Goal: Task Accomplishment & Management: Complete application form

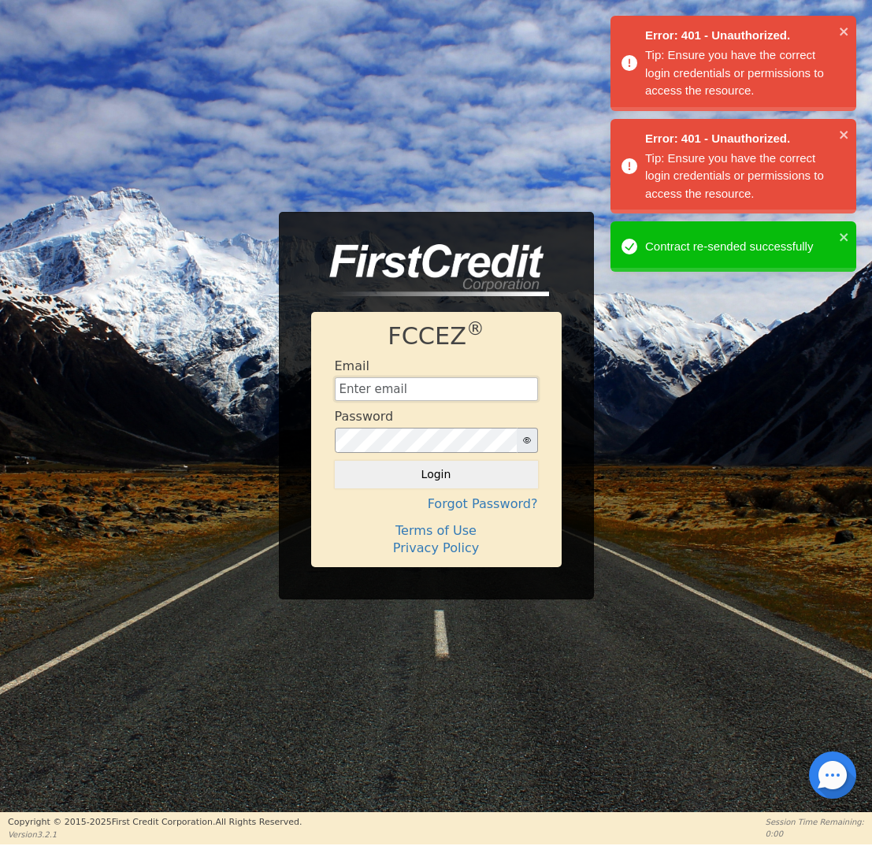
type input "[EMAIL_ADDRESS][DOMAIN_NAME]"
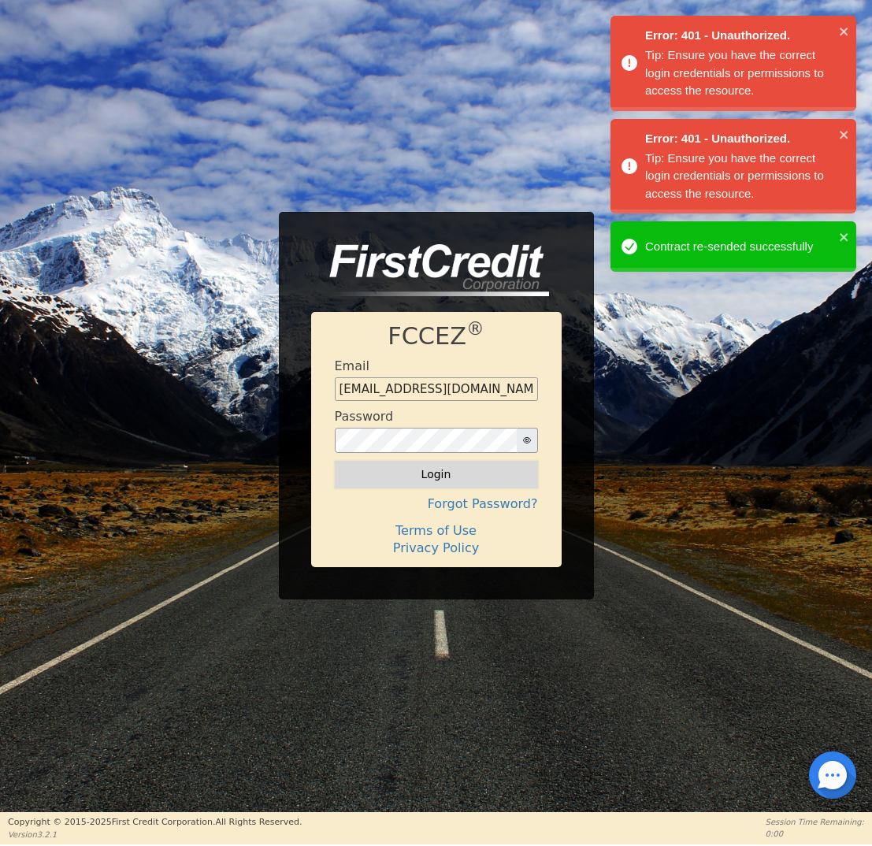
click at [458, 465] on button "Login" at bounding box center [436, 474] width 203 height 27
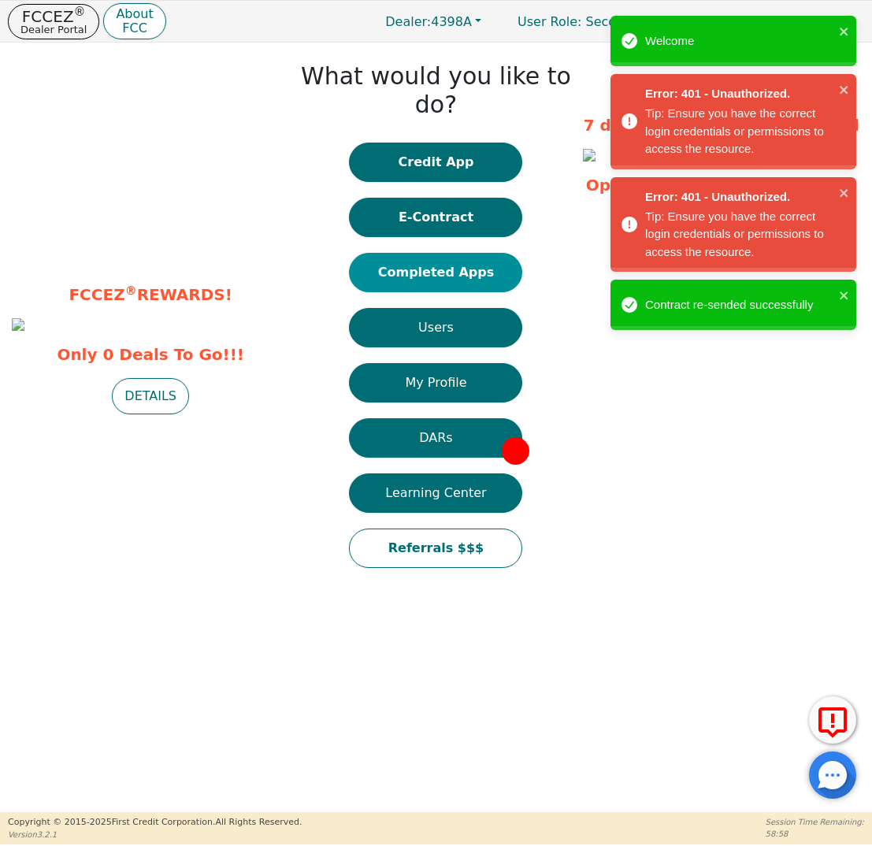
click at [439, 253] on button "Completed Apps" at bounding box center [435, 272] width 173 height 39
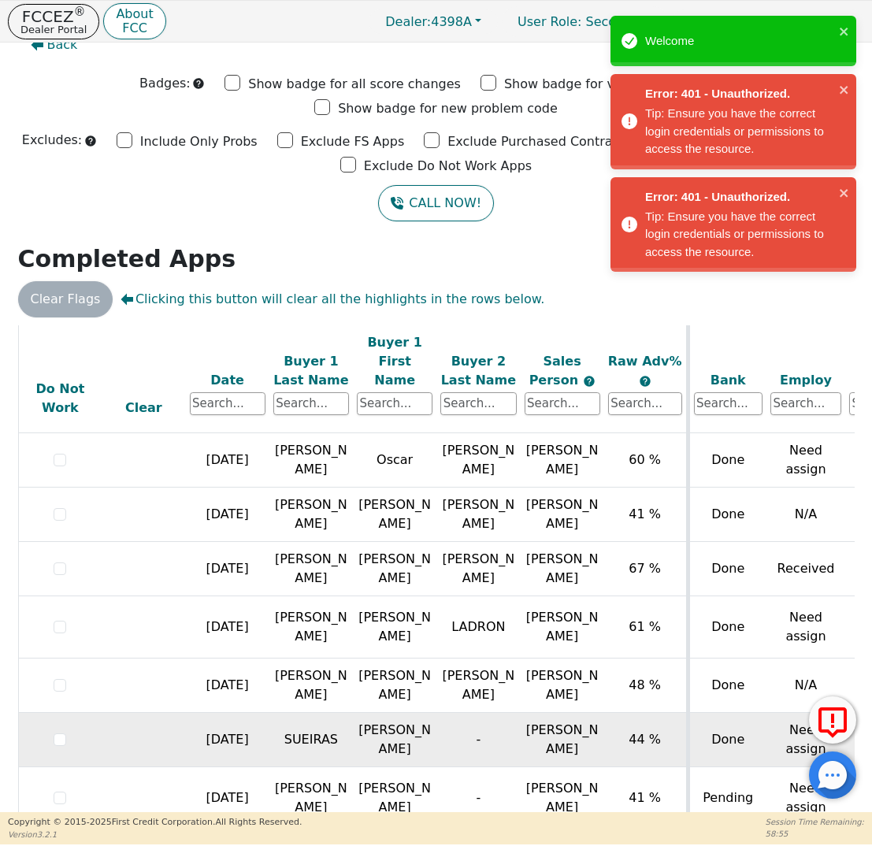
scroll to position [524, 0]
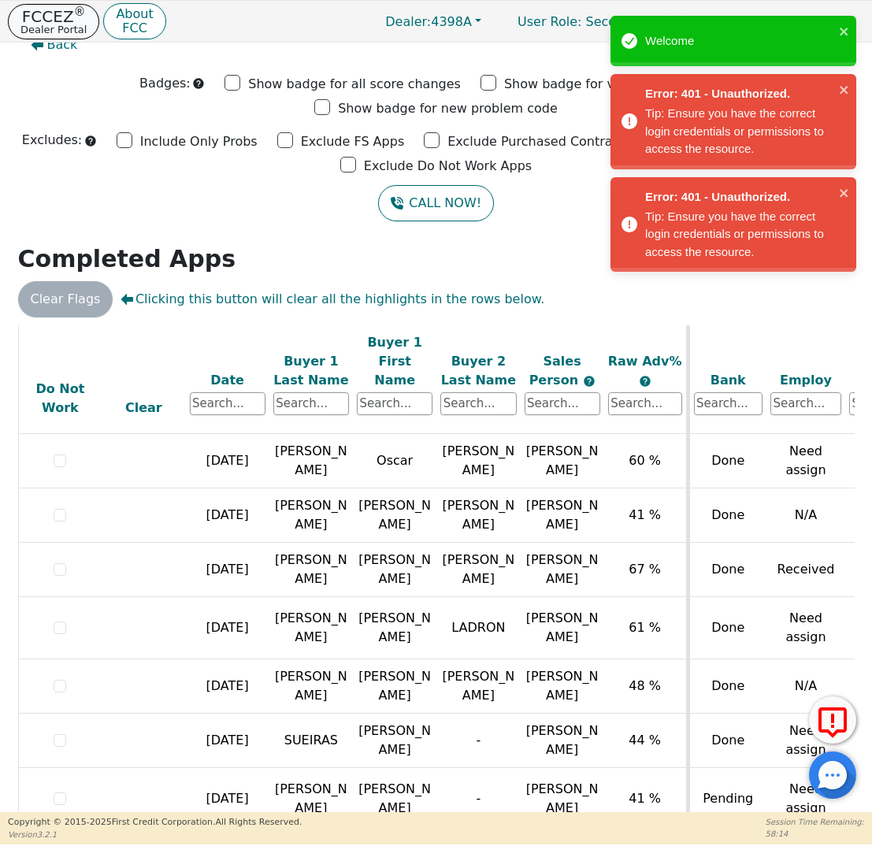
click at [66, 24] on p "Dealer Portal" at bounding box center [53, 29] width 66 height 10
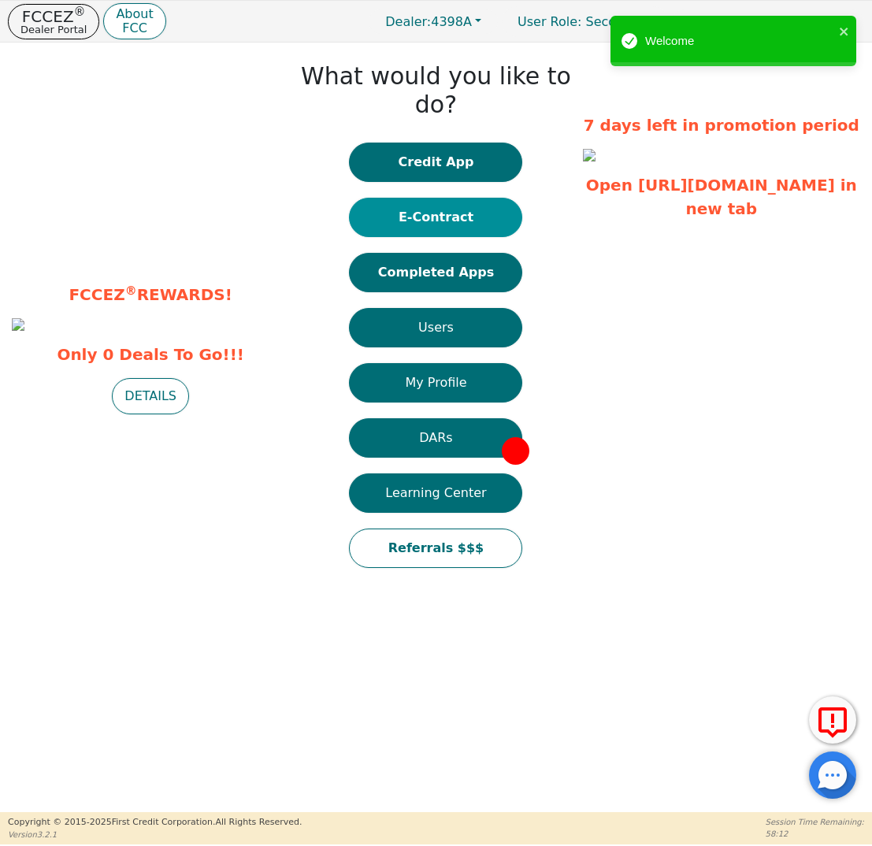
click at [461, 198] on button "E-Contract" at bounding box center [435, 217] width 173 height 39
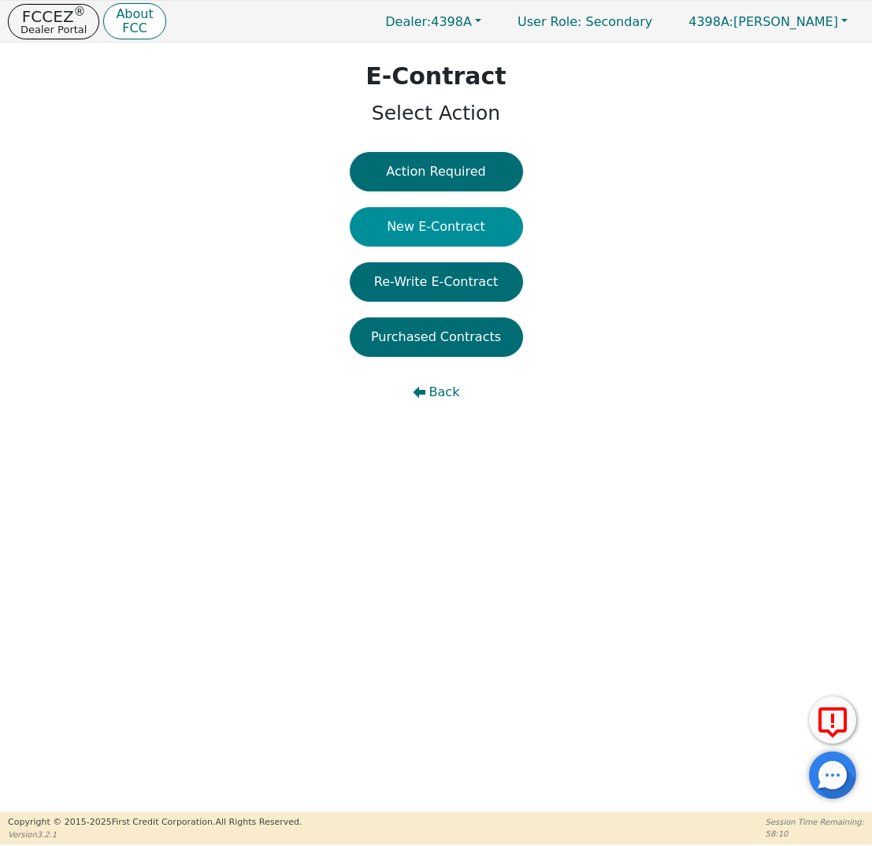
click at [464, 217] on button "New E-Contract" at bounding box center [436, 226] width 173 height 39
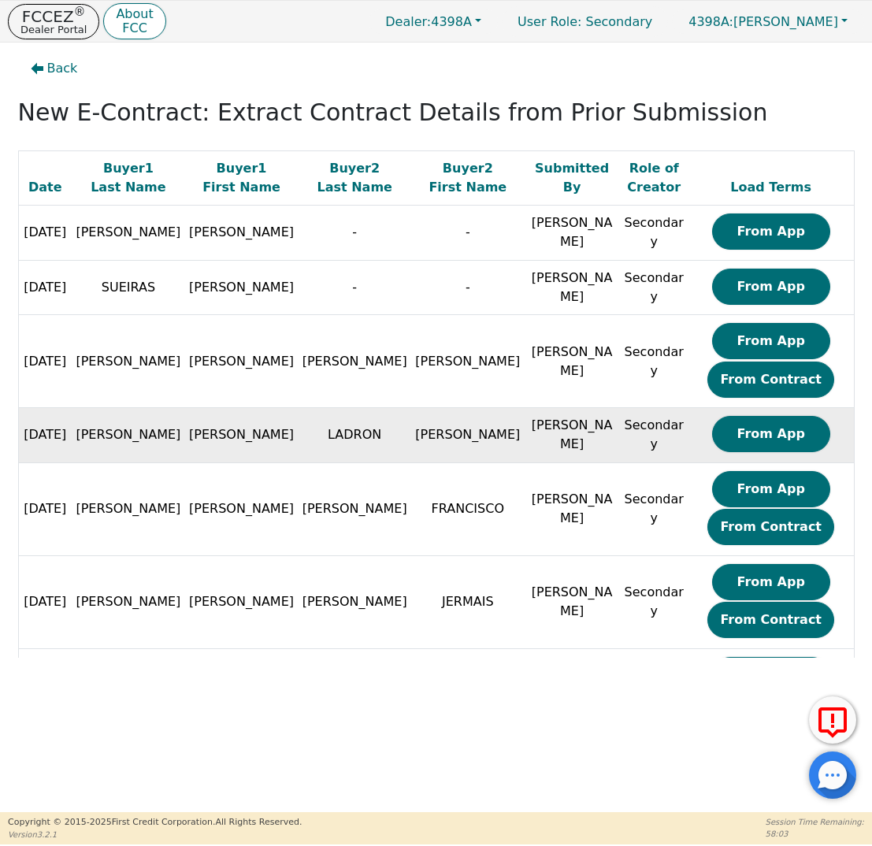
scroll to position [0, 1]
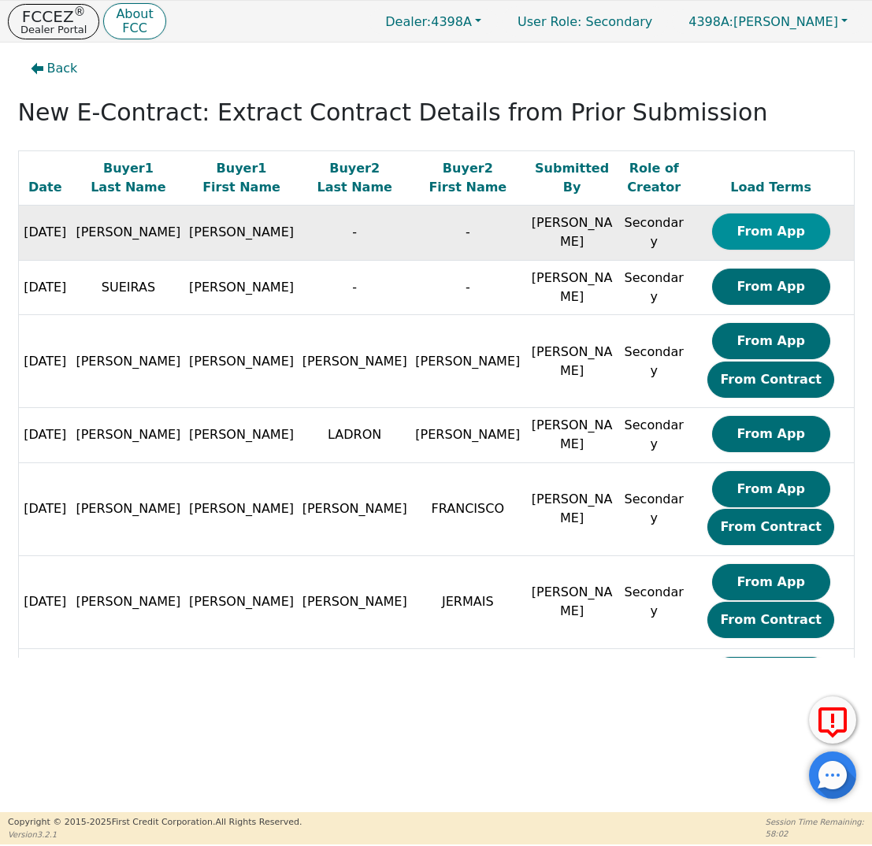
click at [716, 228] on button "From App" at bounding box center [771, 231] width 118 height 36
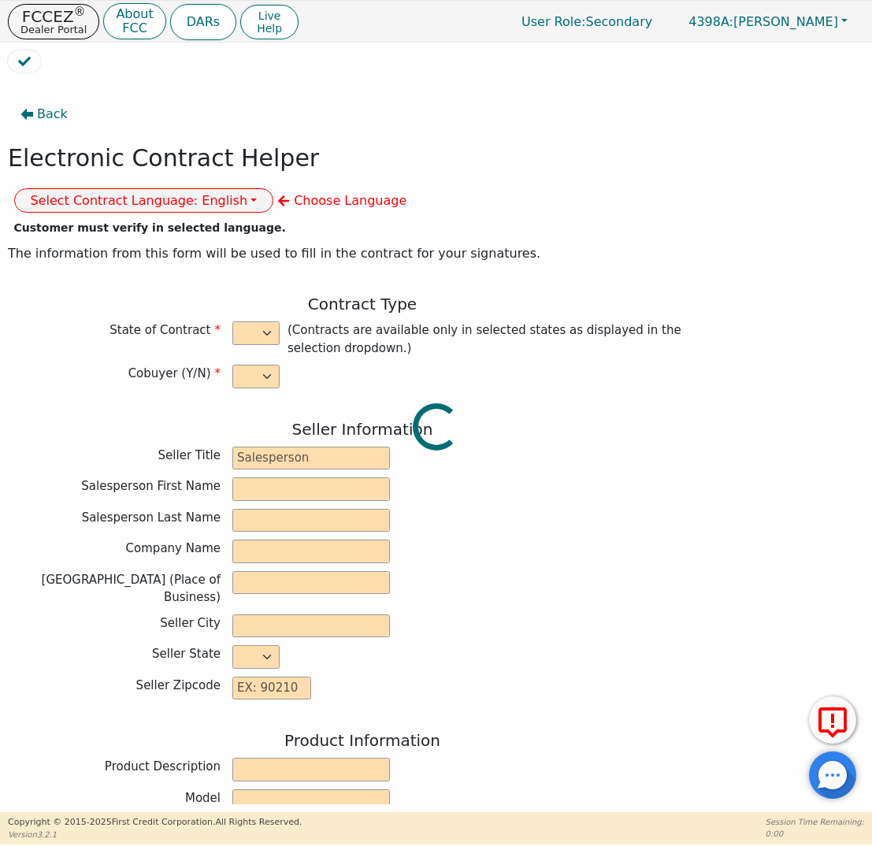
select select "n"
type input "Credit Department"
type input "[PERSON_NAME]"
type input "INTEGRITY SOLUTIONS [US_STATE]"
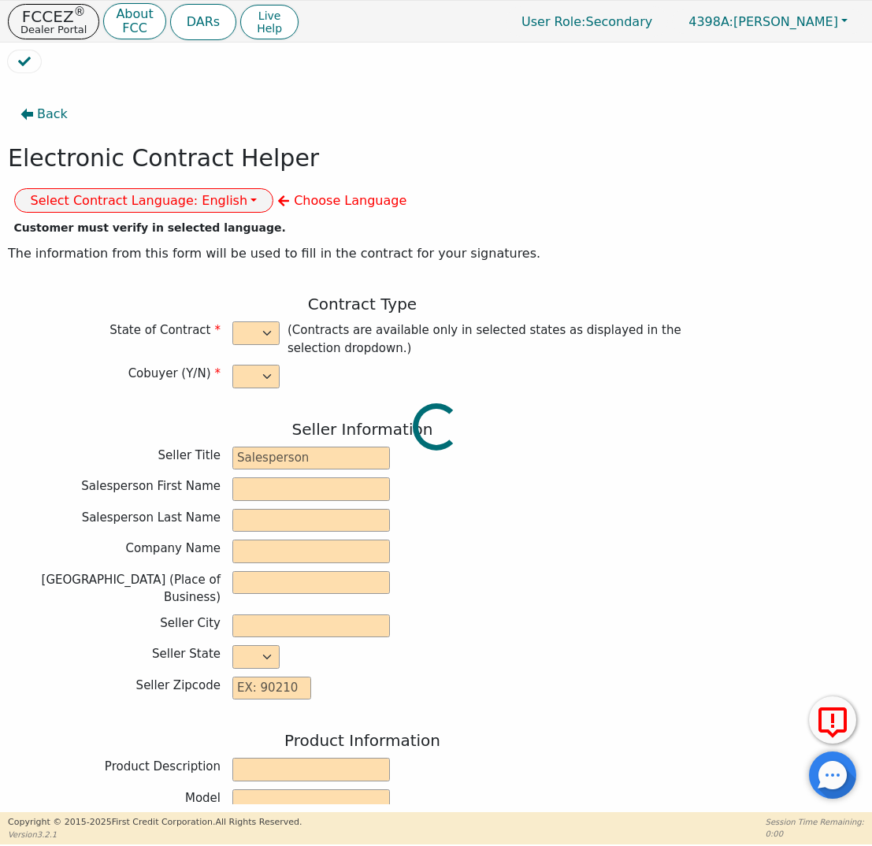
type input "[STREET_ADDRESS]"
type input "ORLANDO"
select select "FL"
type input "32819"
type input "[PERSON_NAME]"
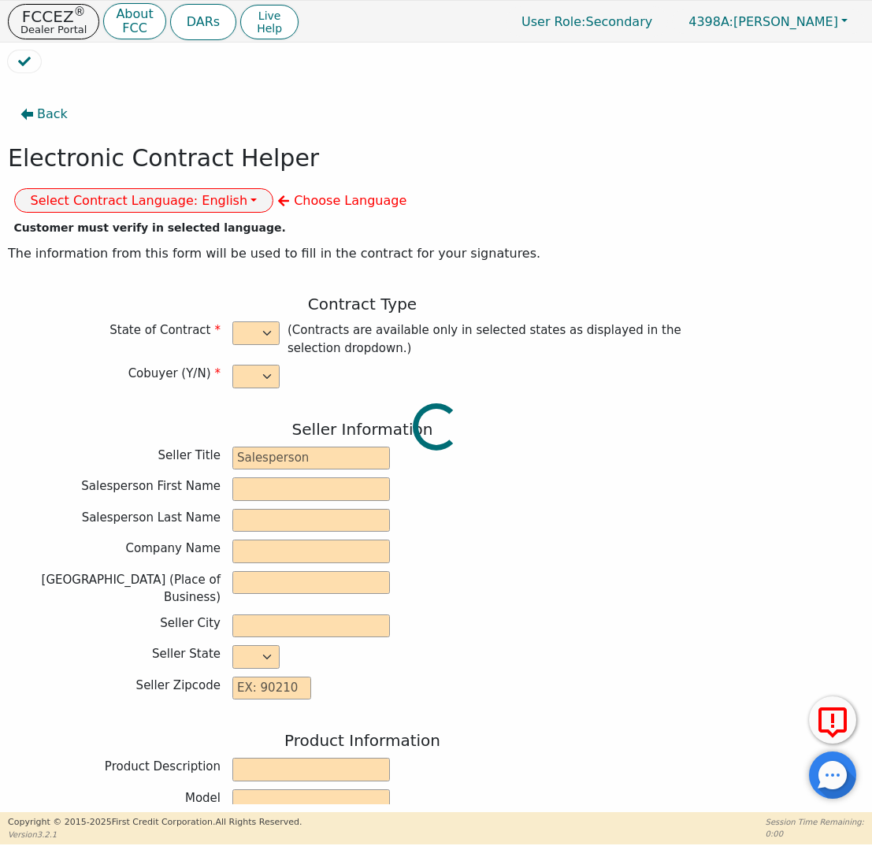
type input "[PERSON_NAME]"
type input "[PERSON_NAME][EMAIL_ADDRESS][PERSON_NAME][DOMAIN_NAME]"
type input "1486 ZENITH WAY"
type input "WESTON"
select select "FL"
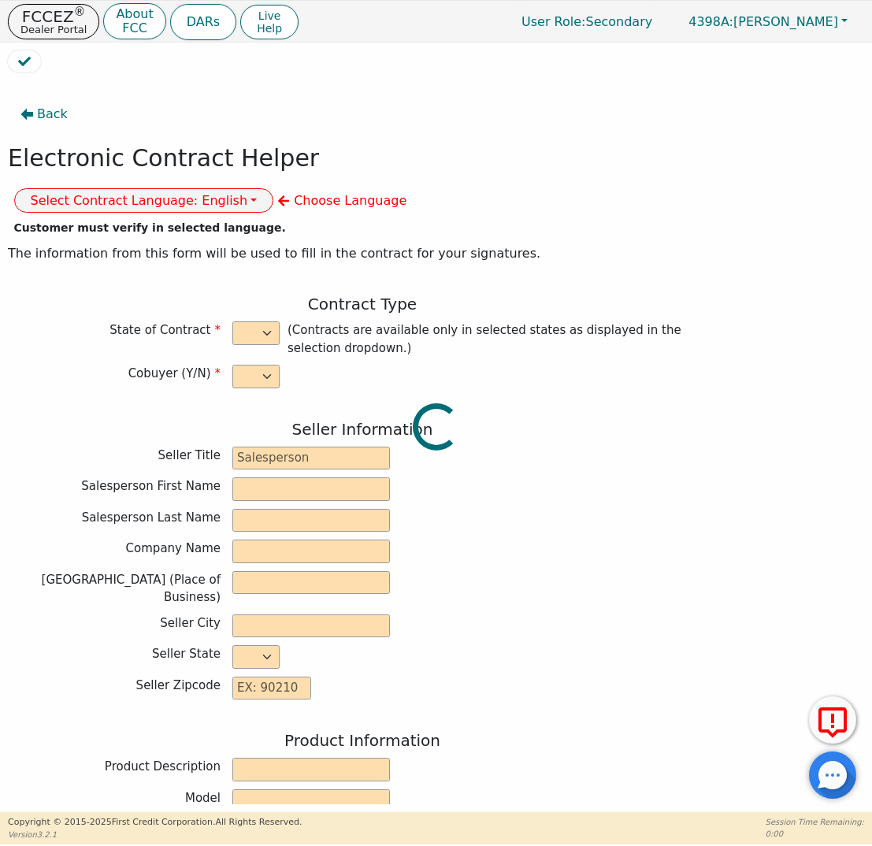
type input "33327"
type input "[DATE]"
type input "17.99"
type input "[DATE]"
type input "60"
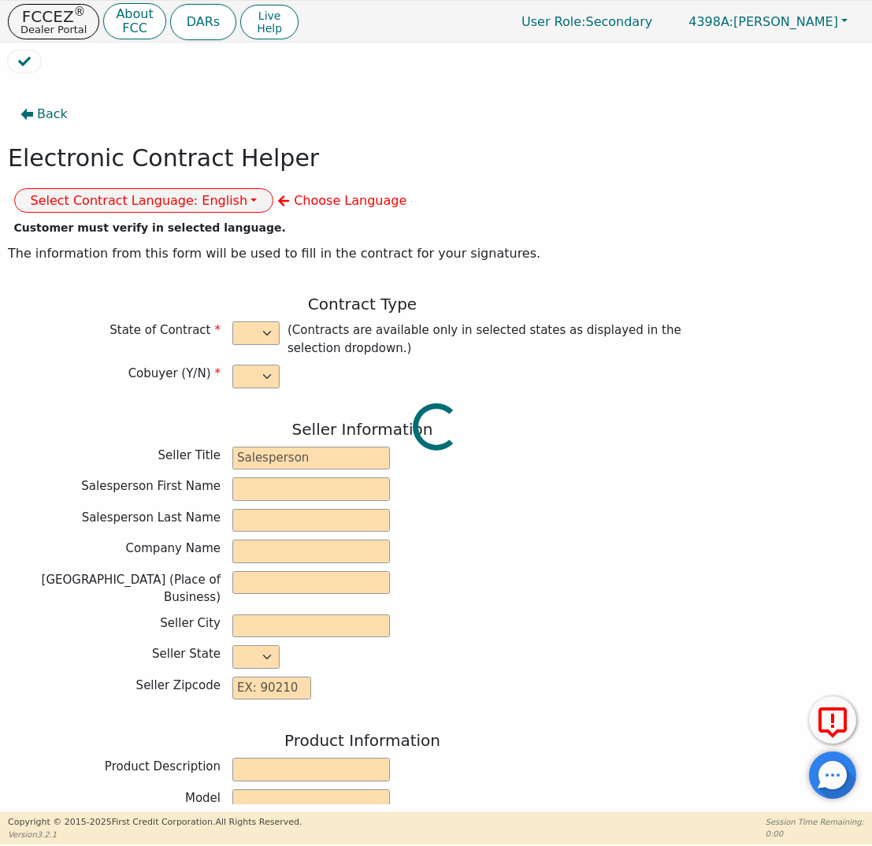
type input "0"
type input "[CREDIT_CARD_NUMBER]"
type input "7990.00"
type input "0.00"
type input "7990.00"
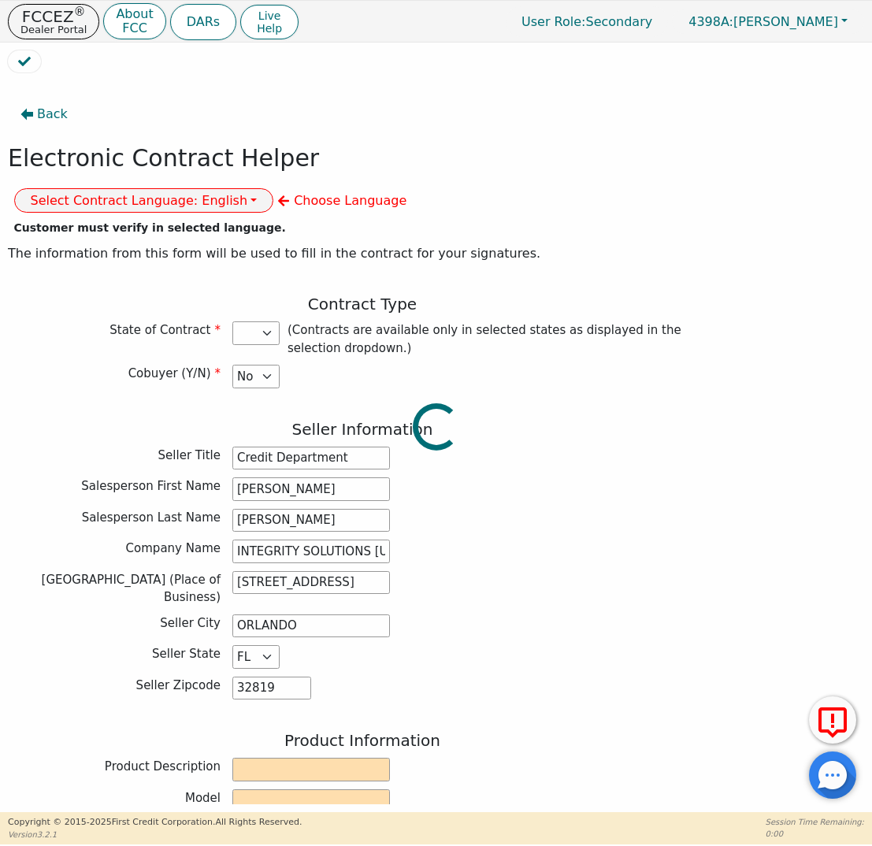
select select "FL"
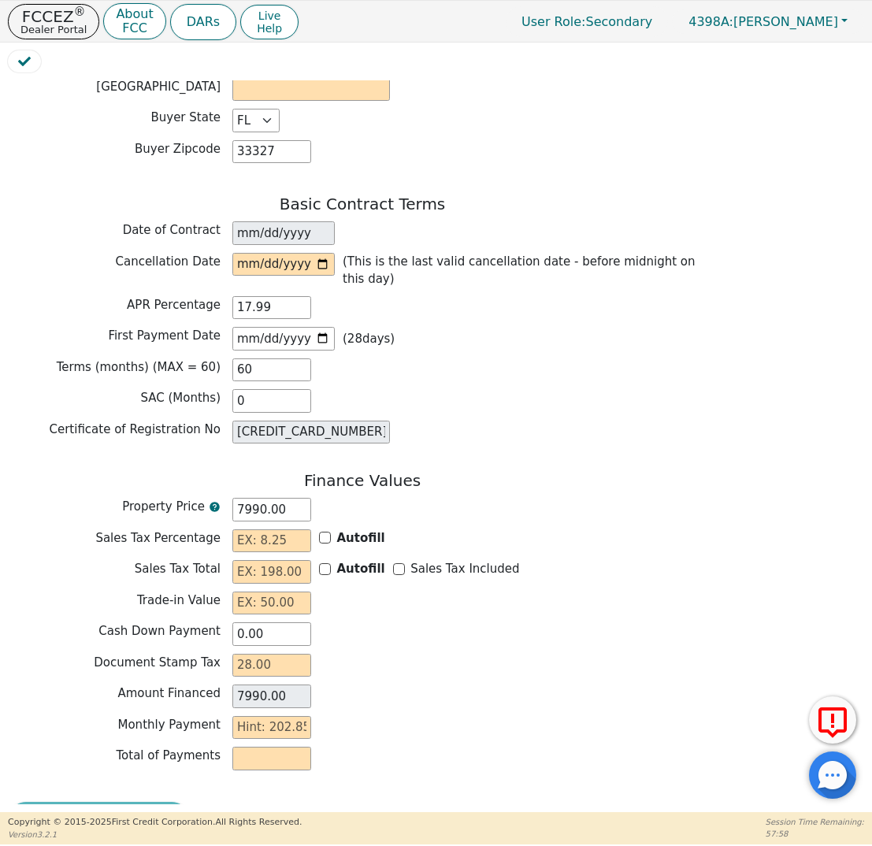
scroll to position [1055, 0]
click at [250, 530] on input "text" at bounding box center [271, 542] width 79 height 24
type input "0.00"
click at [285, 561] on input "text" at bounding box center [271, 573] width 79 height 24
type input "0.00"
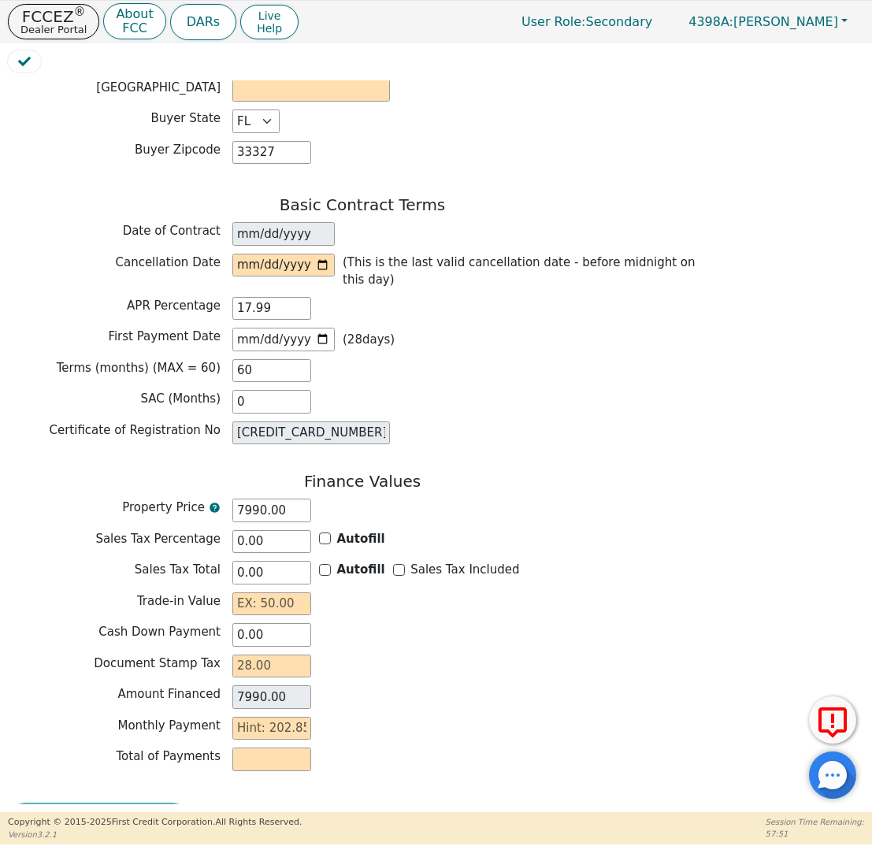
click at [279, 592] on div "Trade-in Value" at bounding box center [362, 606] width 709 height 28
click at [295, 592] on input "text" at bounding box center [271, 604] width 79 height 24
type input "0.00"
click at [271, 654] on input "text" at bounding box center [271, 666] width 79 height 24
type input "0"
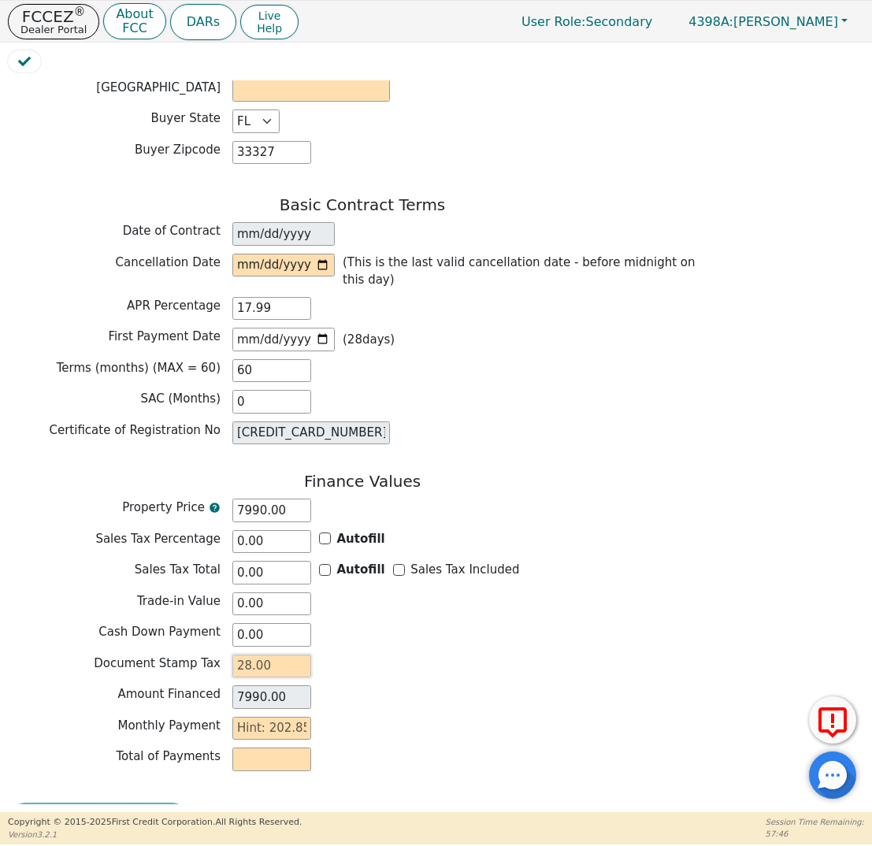
type input "2"
type input "7992.00"
type input "28"
type input "8018.00"
type input "28.00"
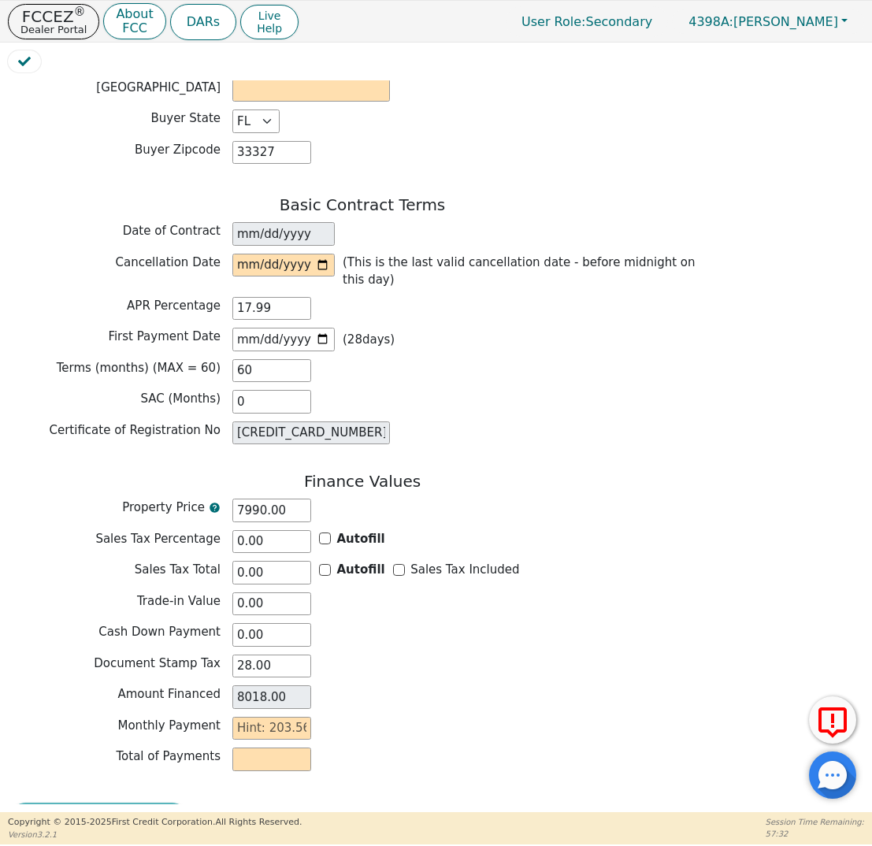
click at [461, 654] on div "Document Stamp Tax 28.00" at bounding box center [362, 666] width 709 height 24
